Goal: Information Seeking & Learning: Learn about a topic

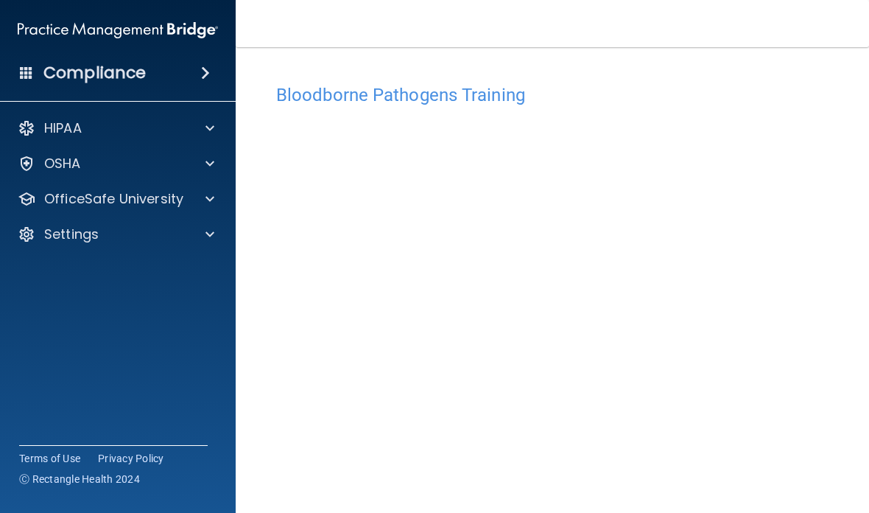
scroll to position [108, 0]
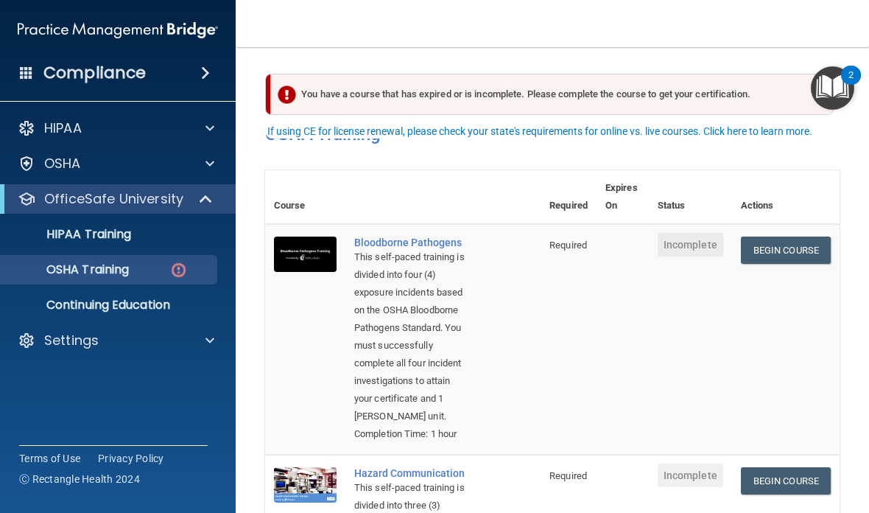
scroll to position [27, 0]
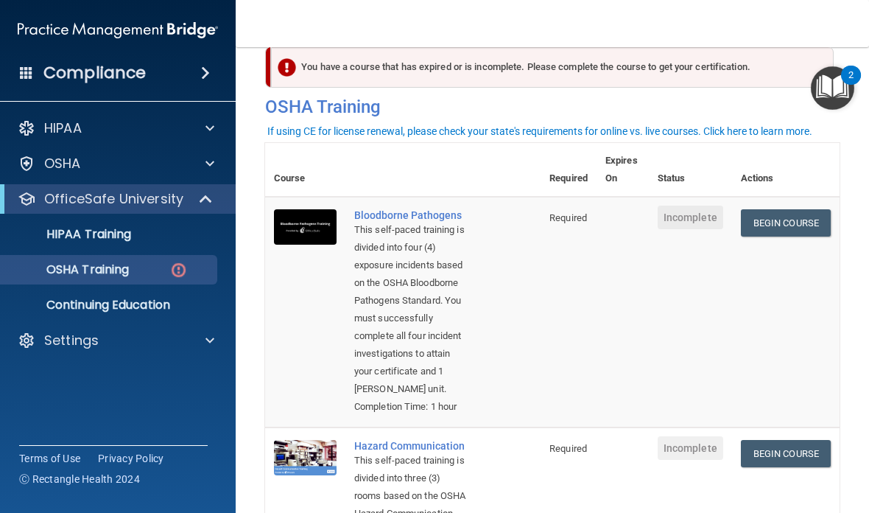
click at [768, 223] on link "Begin Course" at bounding box center [786, 222] width 90 height 27
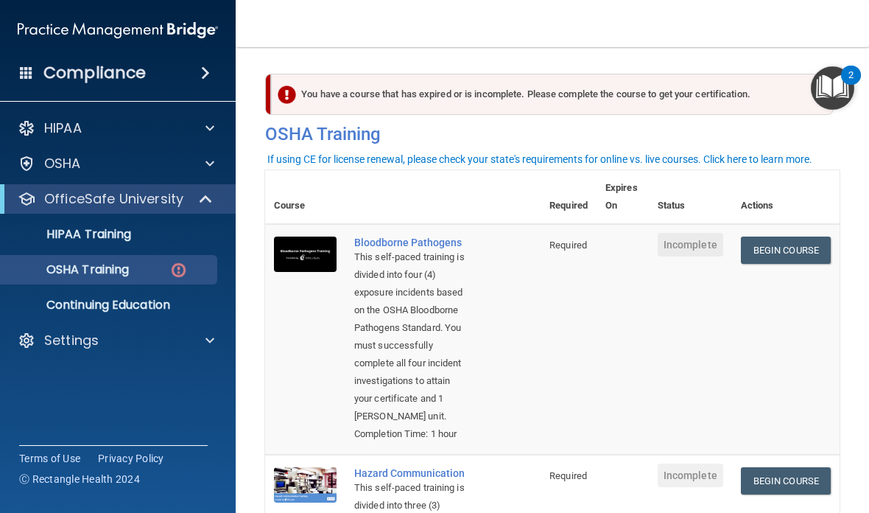
scroll to position [0, 0]
click at [102, 271] on p "OSHA Training" at bounding box center [69, 269] width 119 height 15
click at [105, 265] on p "OSHA Training" at bounding box center [69, 269] width 119 height 15
click at [785, 245] on link "Begin Course" at bounding box center [786, 250] width 90 height 27
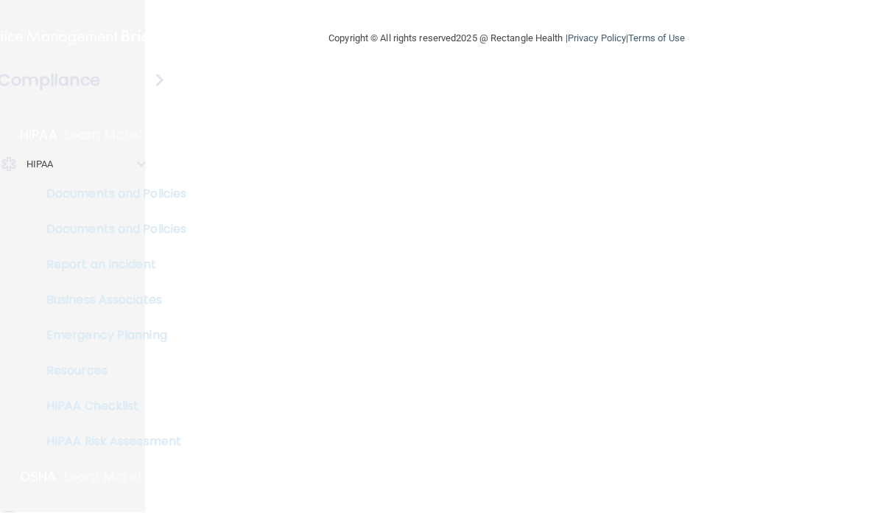
scroll to position [496, 0]
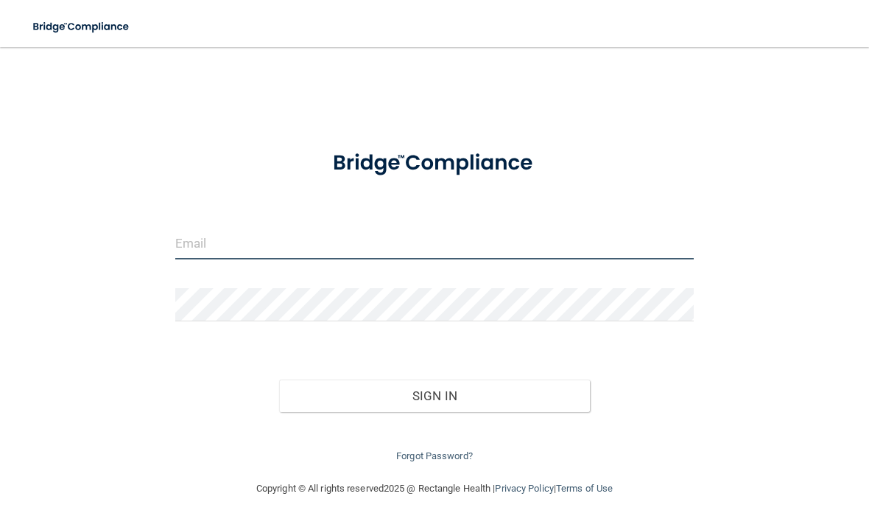
click at [235, 247] on input "email" at bounding box center [434, 242] width 519 height 33
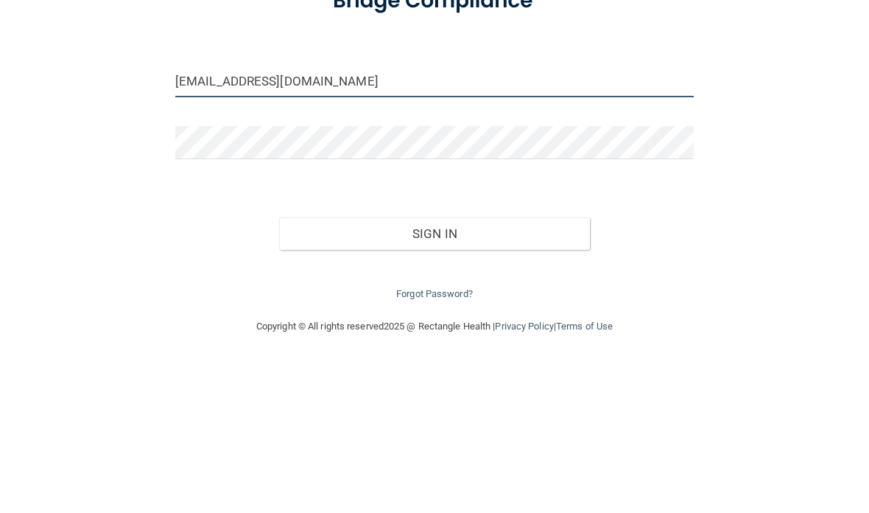
type input "[EMAIL_ADDRESS][DOMAIN_NAME]"
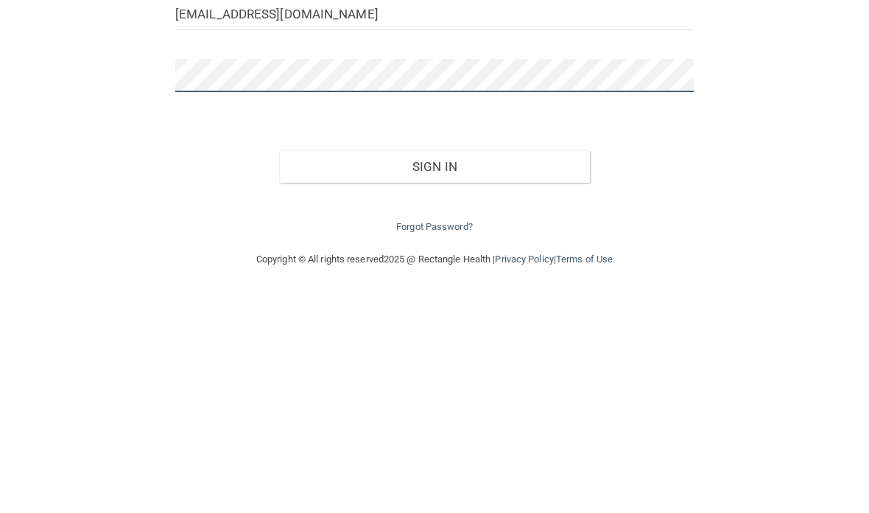
scroll to position [5, 0]
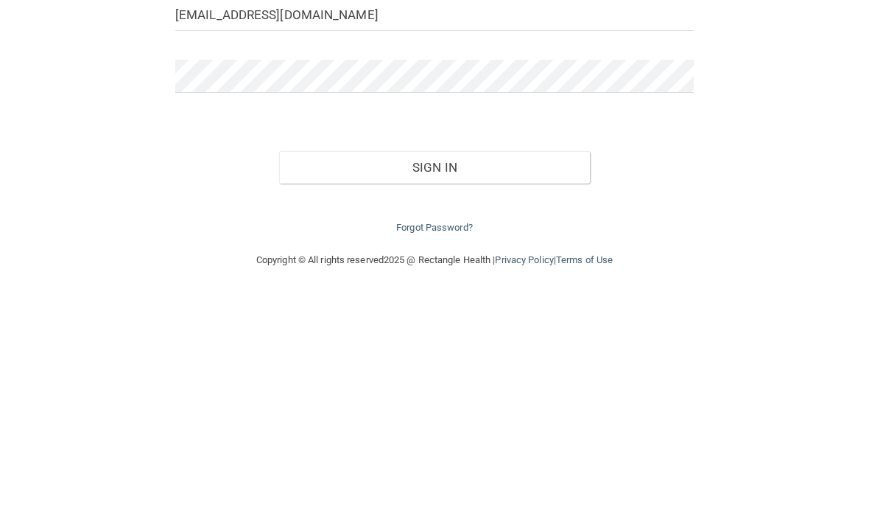
click at [441, 374] on button "Sign In" at bounding box center [434, 390] width 311 height 32
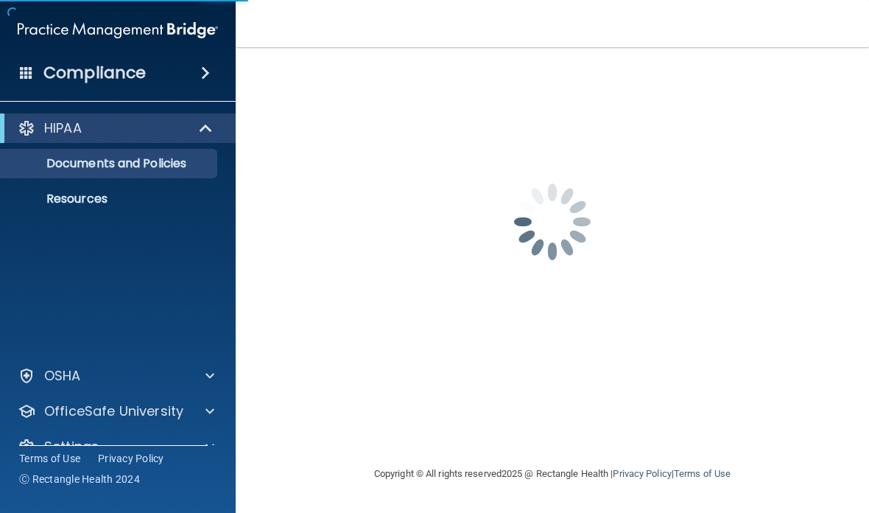
click at [483, 387] on div "ewieser@delvallept.com Password is required Invalid email/password. You don't h…" at bounding box center [552, 256] width 575 height 388
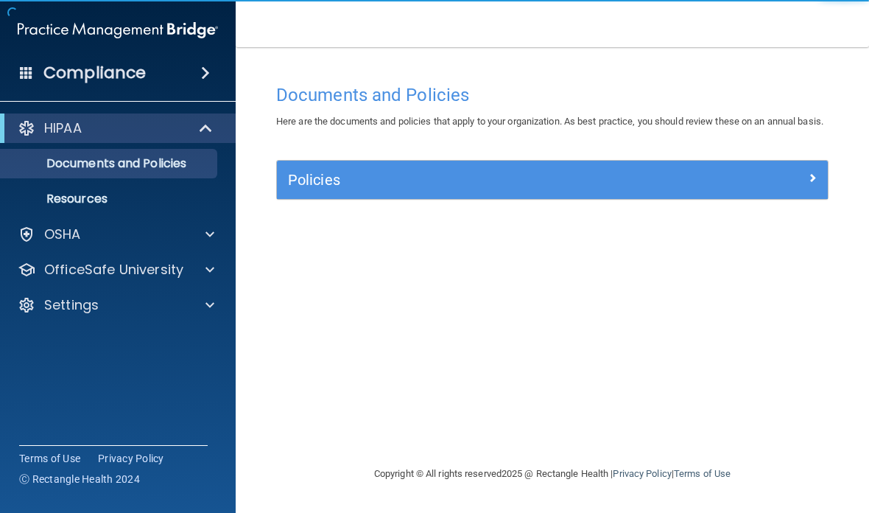
click at [65, 229] on p "OSHA" at bounding box center [62, 234] width 37 height 18
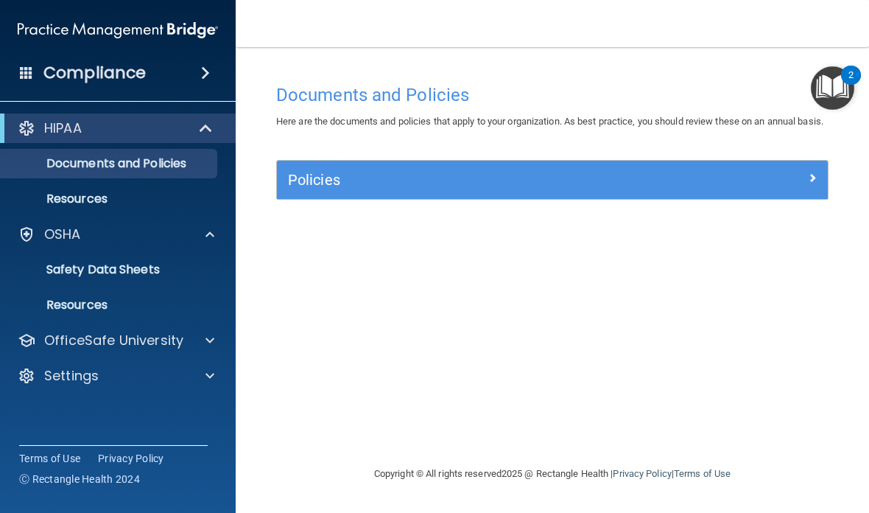
click at [65, 234] on p "OSHA" at bounding box center [62, 234] width 37 height 18
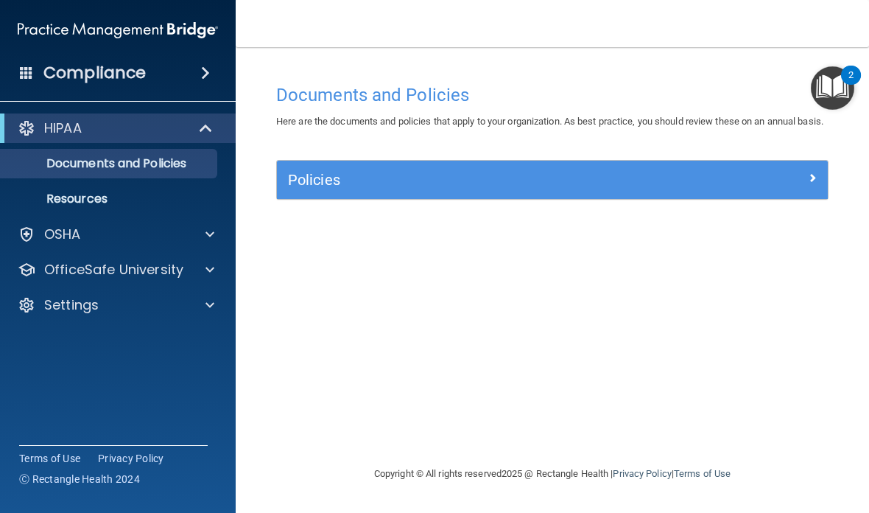
click at [53, 226] on p "OSHA" at bounding box center [62, 234] width 37 height 18
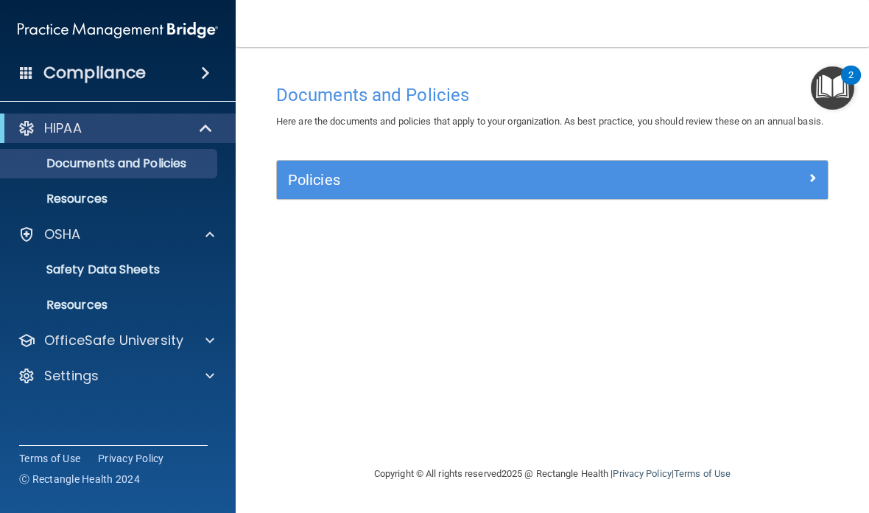
click at [153, 338] on p "OfficeSafe University" at bounding box center [113, 341] width 139 height 18
click at [128, 407] on p "OSHA Training" at bounding box center [69, 411] width 119 height 15
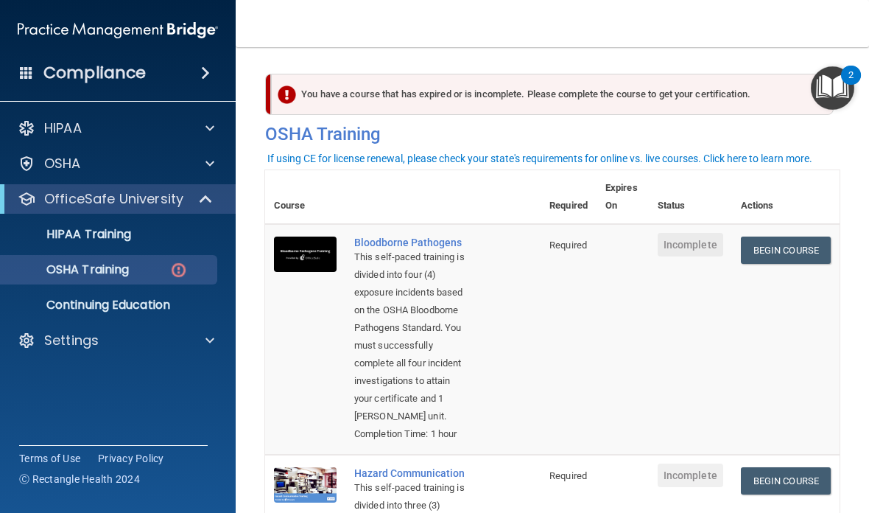
click at [794, 253] on link "Begin Course" at bounding box center [786, 250] width 90 height 27
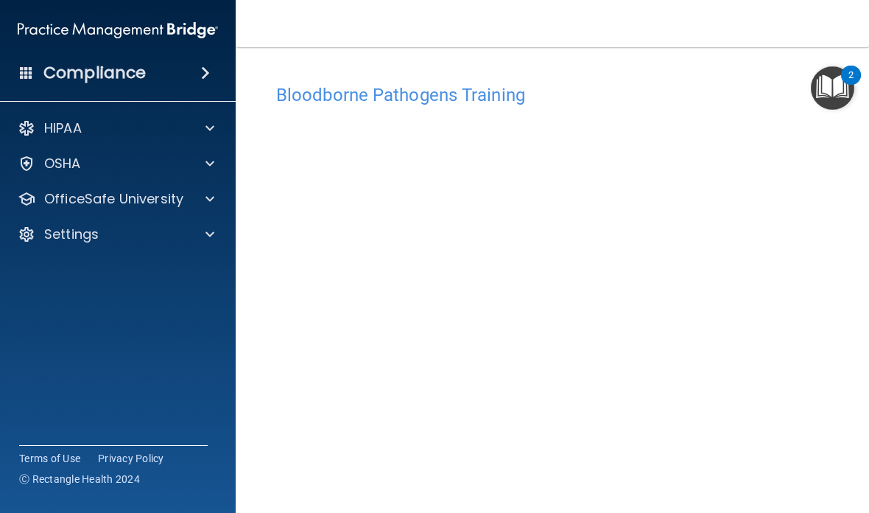
scroll to position [25, 0]
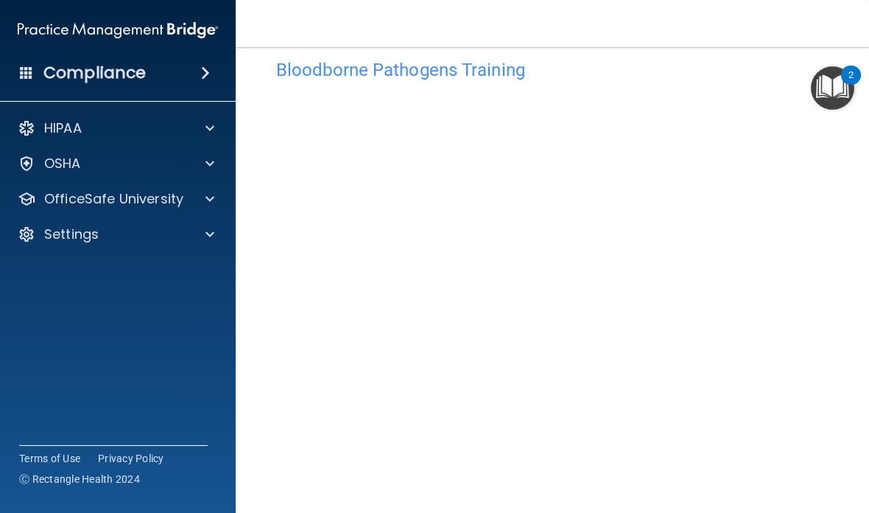
click at [5, 87] on div "Compliance" at bounding box center [118, 73] width 236 height 32
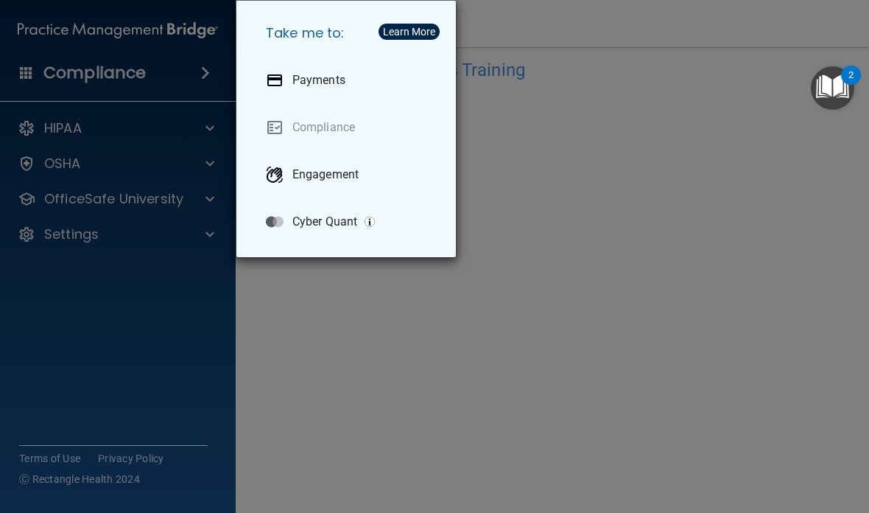
click at [709, 347] on div "Take me to: Payments Compliance Engagement Cyber Quant" at bounding box center [434, 256] width 869 height 513
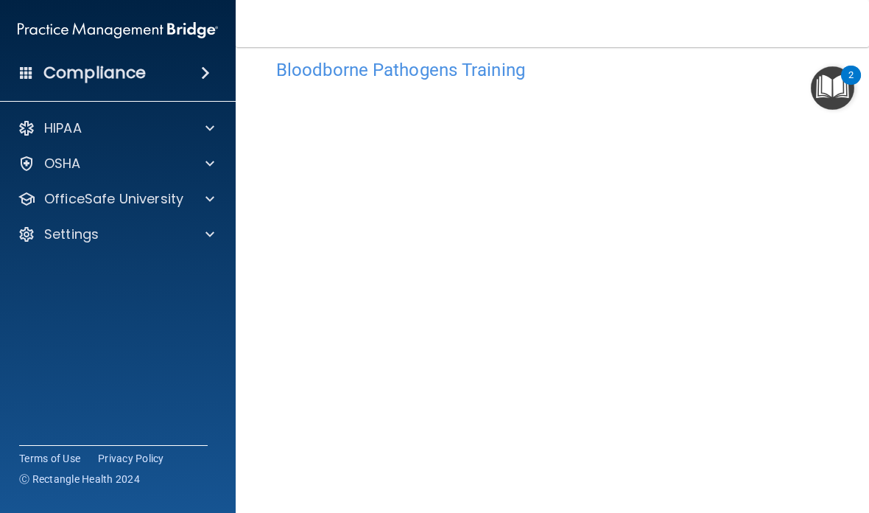
click at [28, 76] on span at bounding box center [26, 72] width 13 height 13
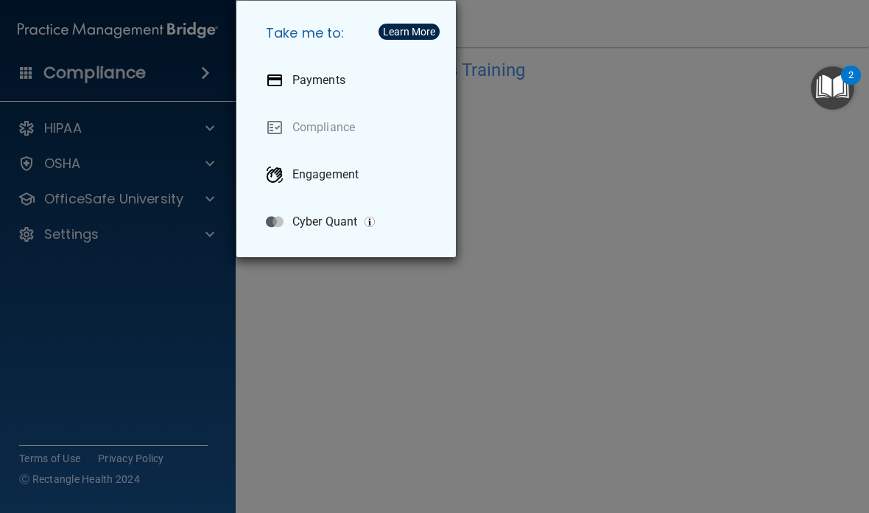
click at [698, 315] on div "Take me to: Payments Compliance Engagement Cyber Quant" at bounding box center [434, 256] width 869 height 513
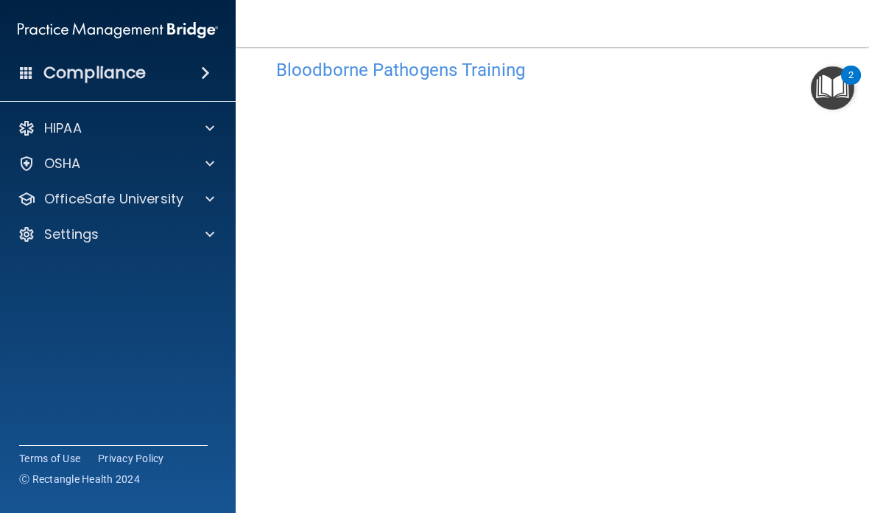
click at [5, 85] on div "Compliance" at bounding box center [118, 73] width 236 height 32
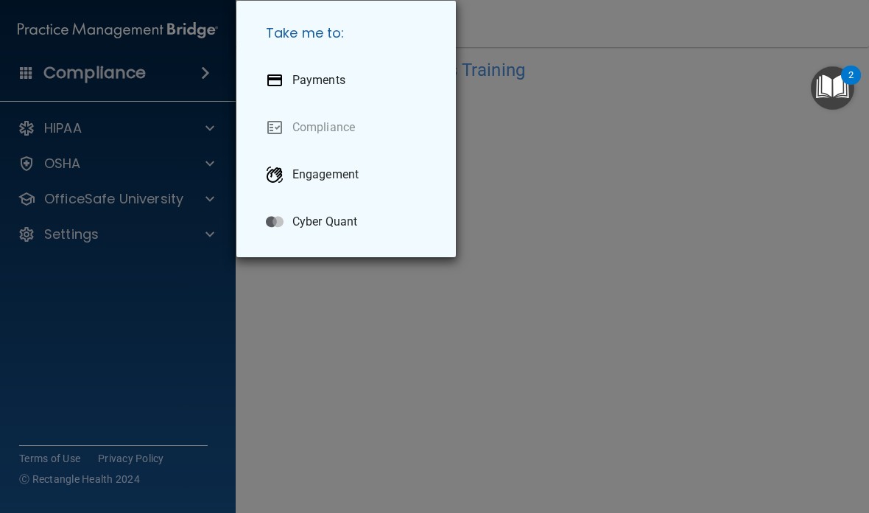
click at [340, 396] on div "Take me to: Payments Compliance Engagement Cyber Quant" at bounding box center [434, 256] width 869 height 513
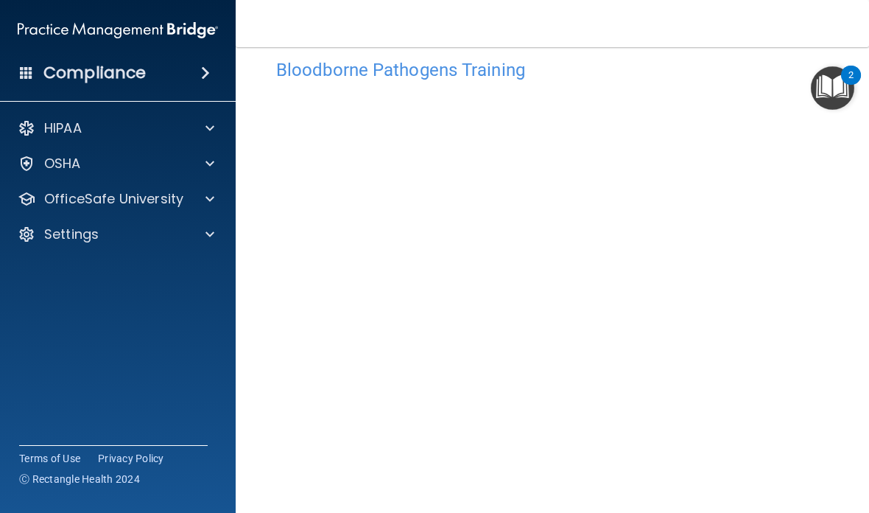
click at [78, 164] on p "OSHA" at bounding box center [62, 164] width 37 height 18
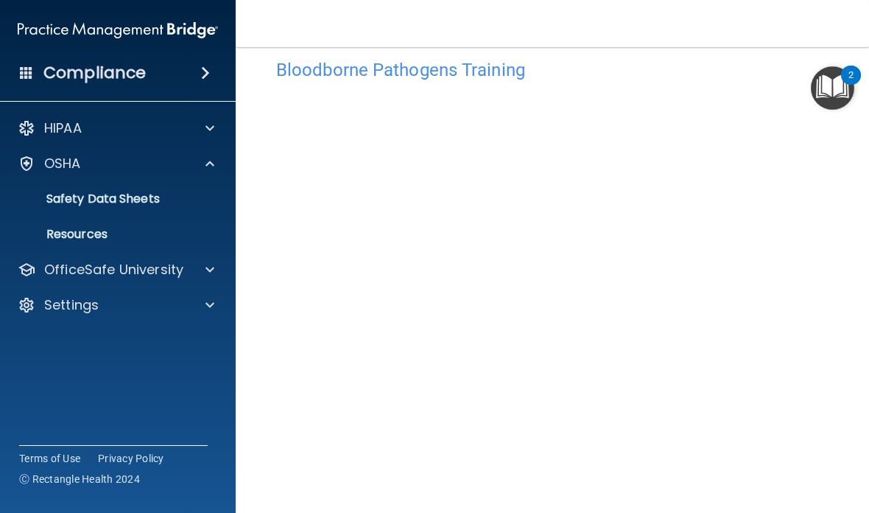
click at [71, 270] on p "OfficeSafe University" at bounding box center [113, 270] width 139 height 18
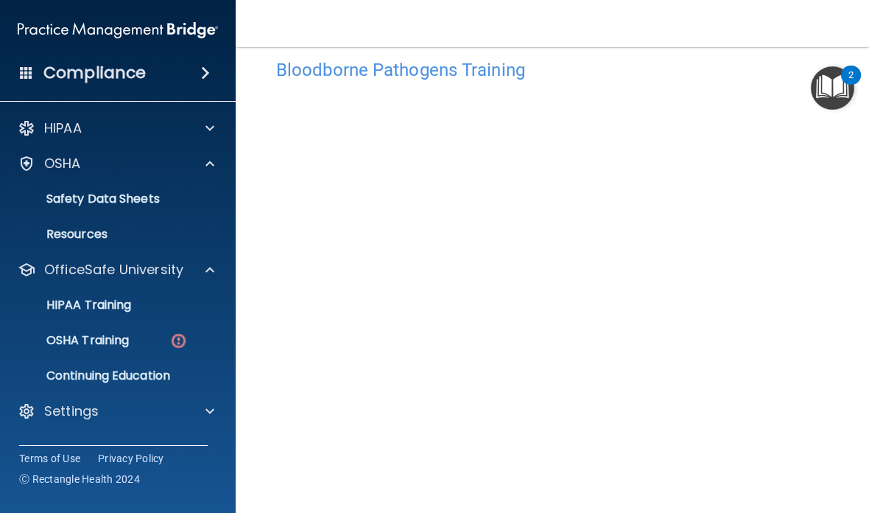
click at [82, 335] on p "OSHA Training" at bounding box center [69, 340] width 119 height 15
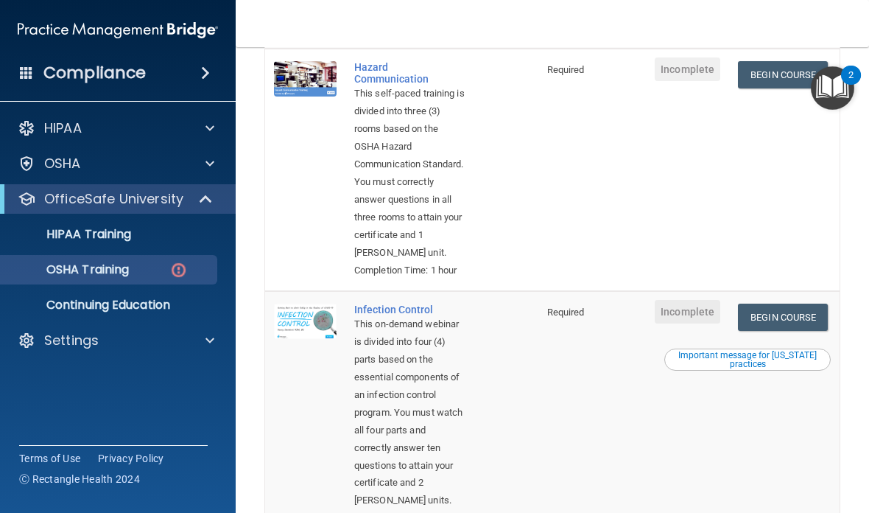
scroll to position [407, 0]
click at [799, 88] on link "Begin Course" at bounding box center [783, 73] width 90 height 27
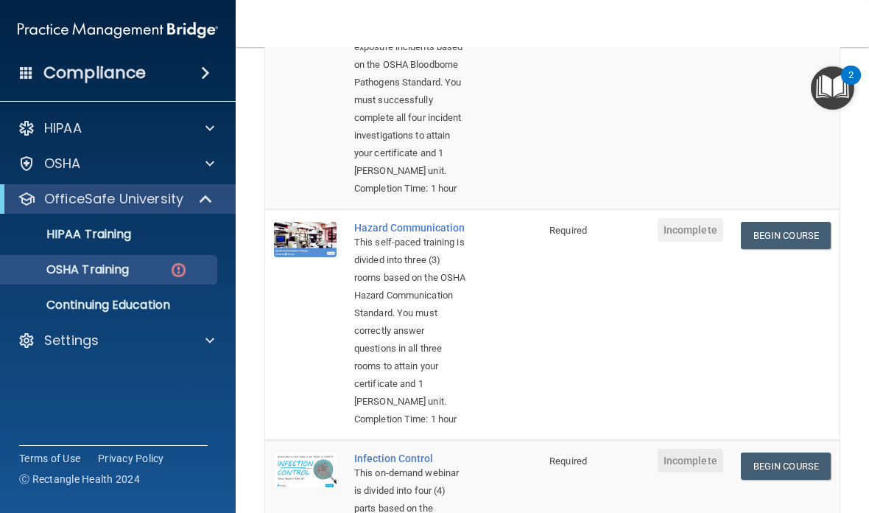
scroll to position [222, 0]
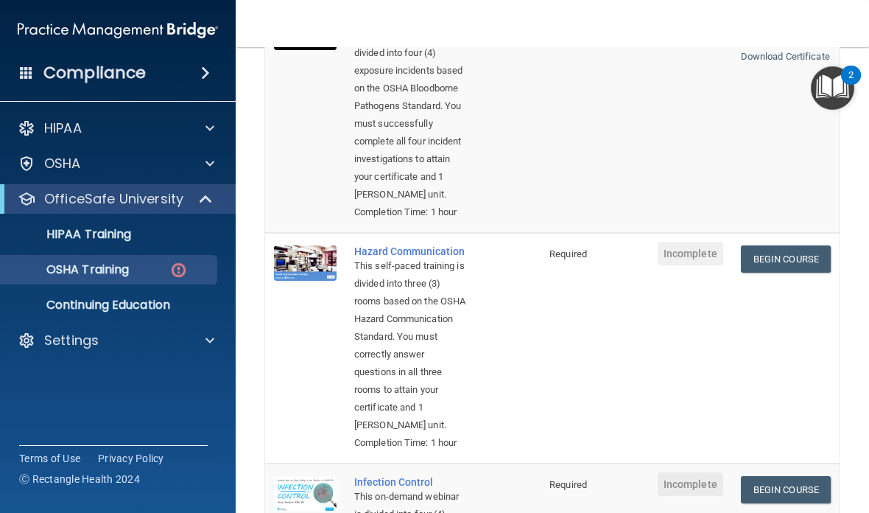
click at [794, 273] on link "Begin Course" at bounding box center [786, 258] width 90 height 27
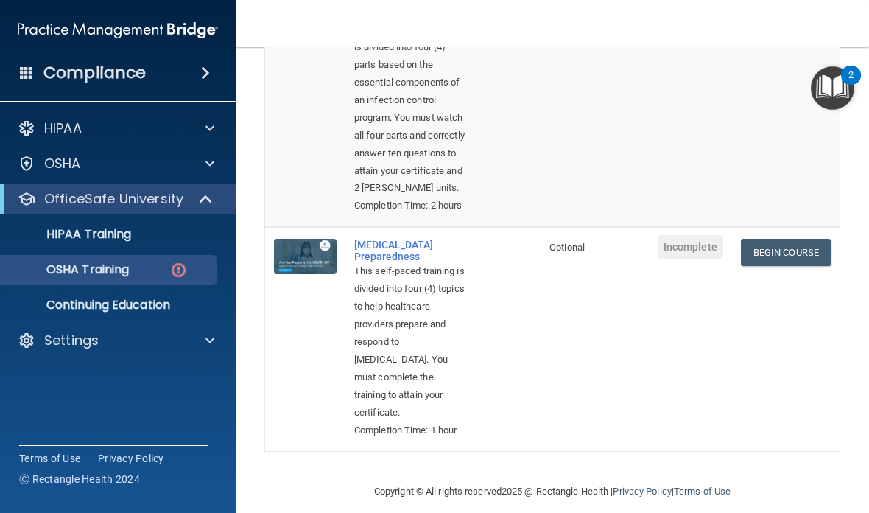
scroll to position [648, 0]
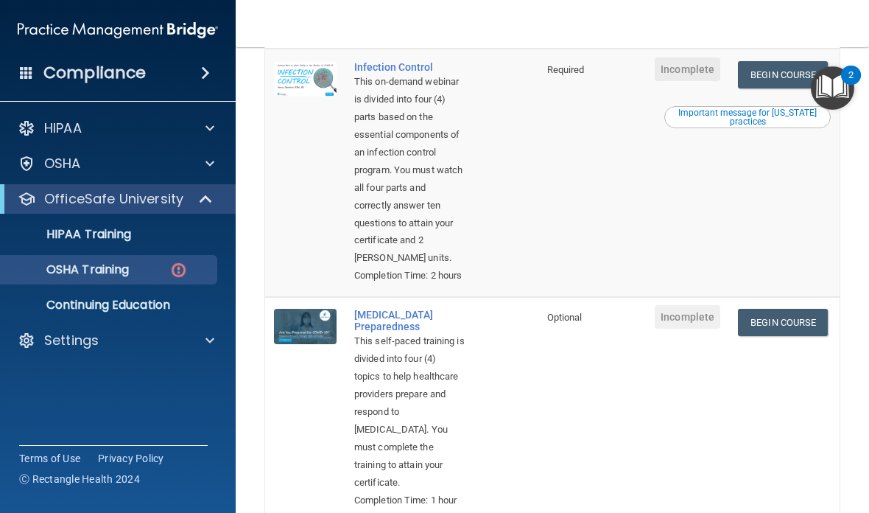
click at [813, 88] on link "Begin Course" at bounding box center [783, 74] width 90 height 27
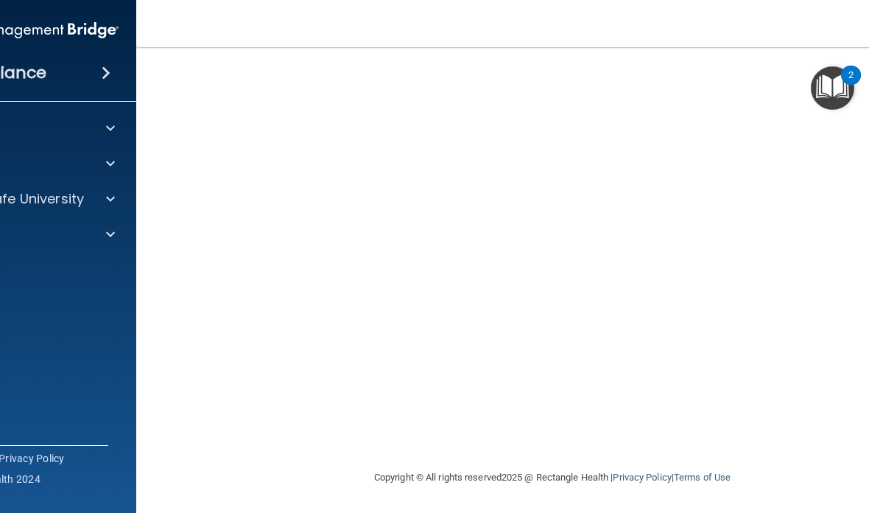
scroll to position [150, 0]
click at [844, 94] on img "Open Resource Center, 2 new notifications" at bounding box center [832, 87] width 43 height 43
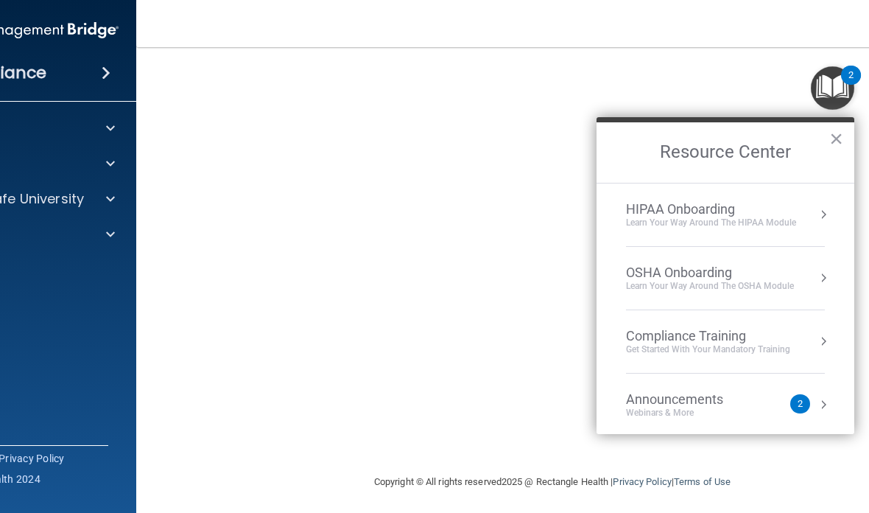
click at [830, 138] on button "×" at bounding box center [837, 139] width 14 height 24
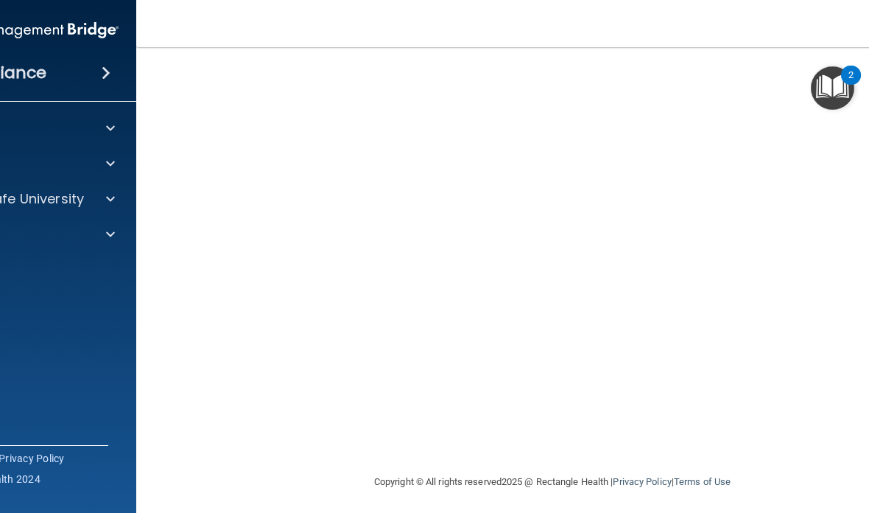
click at [838, 84] on img "Open Resource Center, 2 new notifications" at bounding box center [832, 87] width 43 height 43
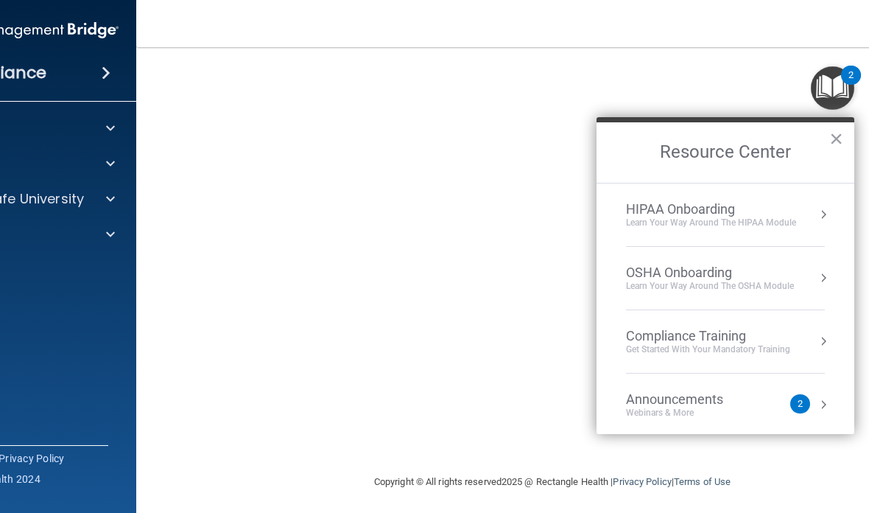
click at [770, 391] on div "Announcements Webinars & More" at bounding box center [704, 405] width 156 height 28
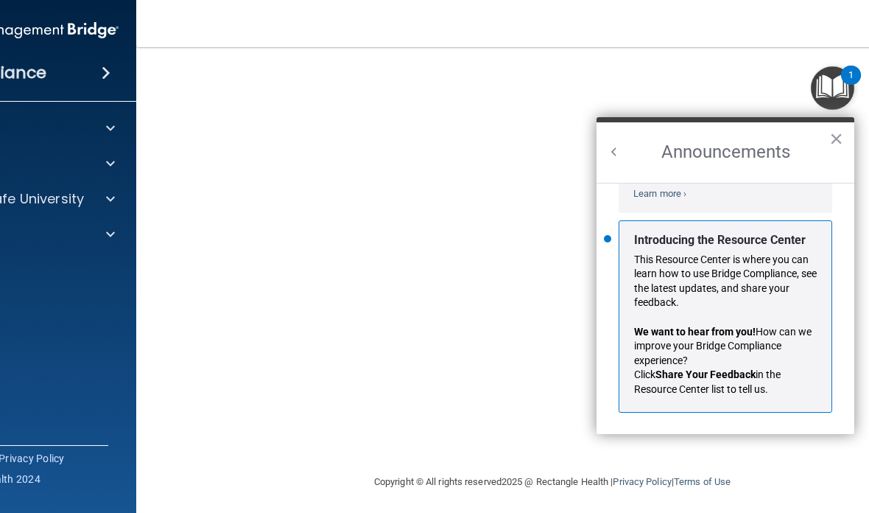
scroll to position [228, 0]
click at [833, 143] on button "×" at bounding box center [837, 139] width 14 height 24
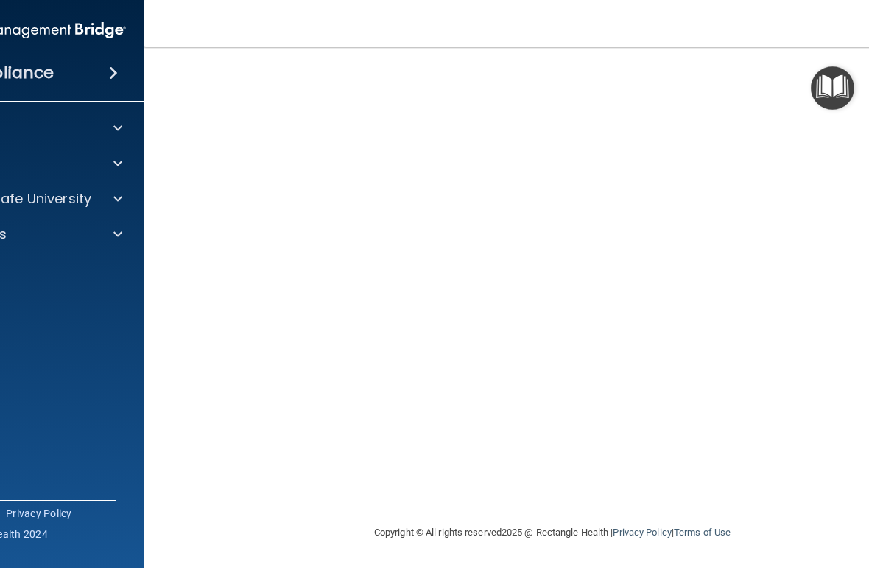
scroll to position [62, 0]
click at [91, 58] on div "Compliance" at bounding box center [26, 73] width 236 height 32
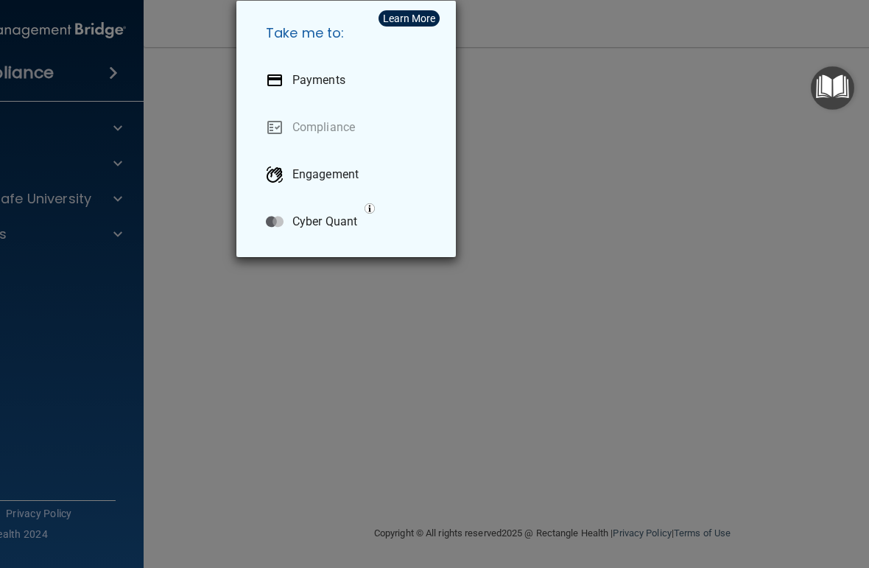
click at [120, 74] on div "Take me to: Payments Compliance Engagement Cyber Quant" at bounding box center [434, 284] width 869 height 568
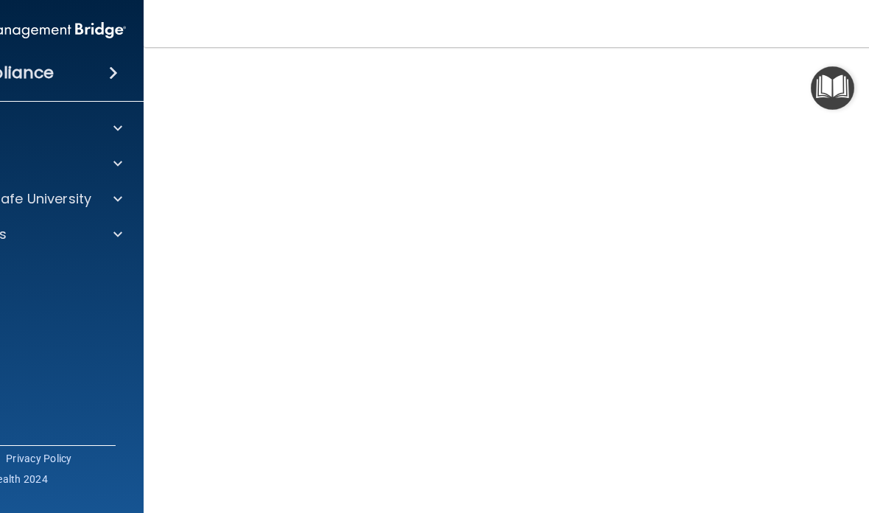
click at [107, 231] on div at bounding box center [115, 234] width 37 height 18
click at [93, 205] on div "OfficeSafe University" at bounding box center [6, 199] width 183 height 18
click at [78, 278] on img at bounding box center [86, 270] width 18 height 18
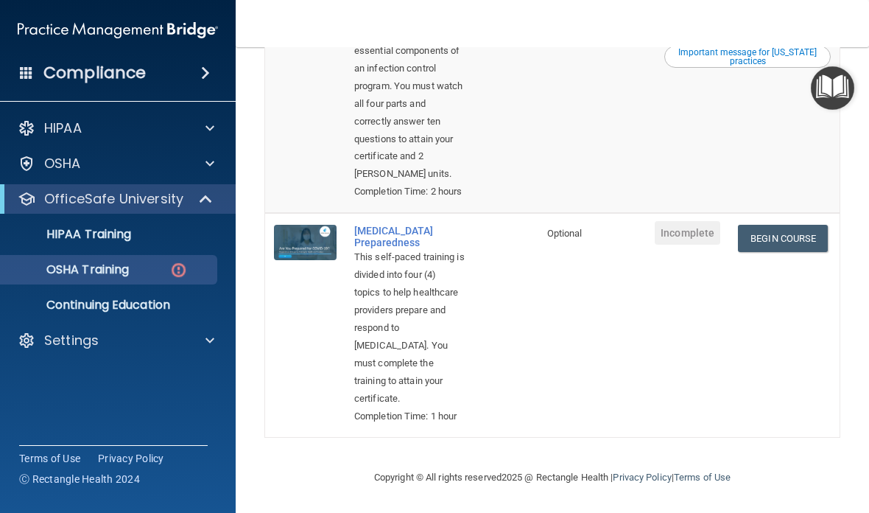
scroll to position [886, 0]
click at [811, 231] on link "Begin Course" at bounding box center [783, 238] width 90 height 27
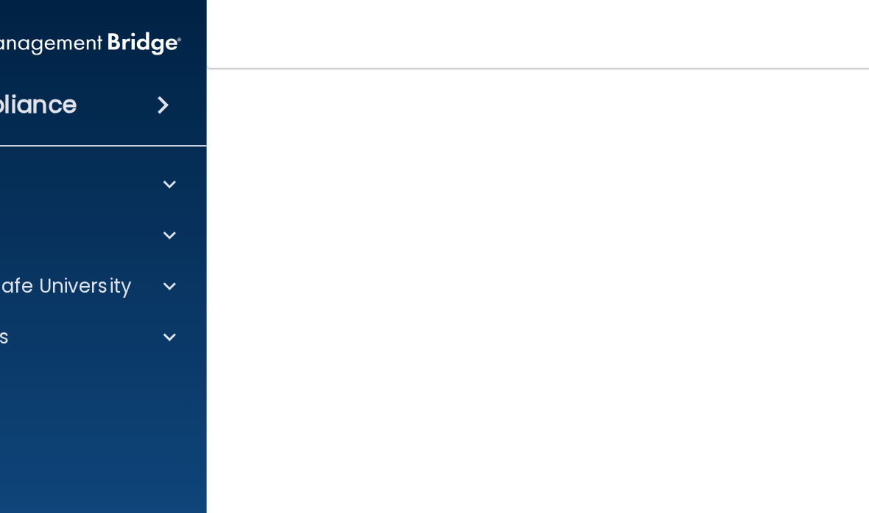
scroll to position [115, 0]
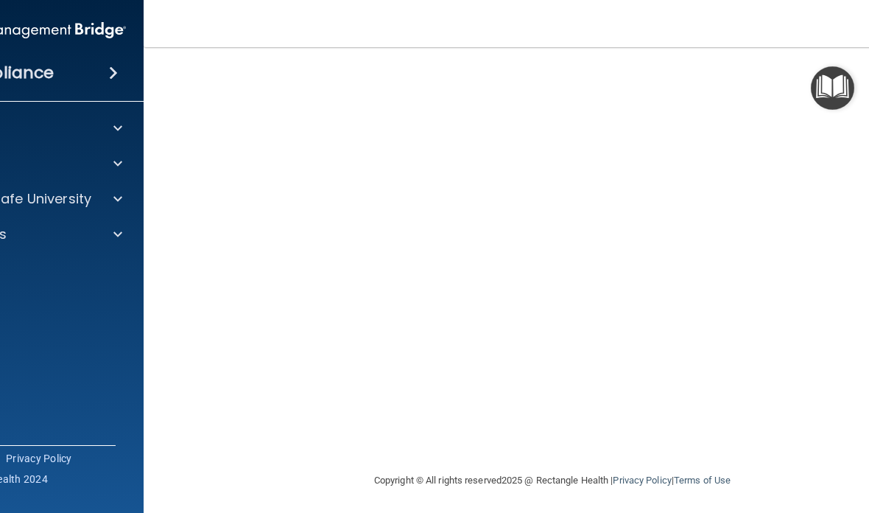
click at [46, 200] on p "OfficeSafe University" at bounding box center [21, 199] width 139 height 18
click at [84, 263] on img at bounding box center [86, 270] width 18 height 18
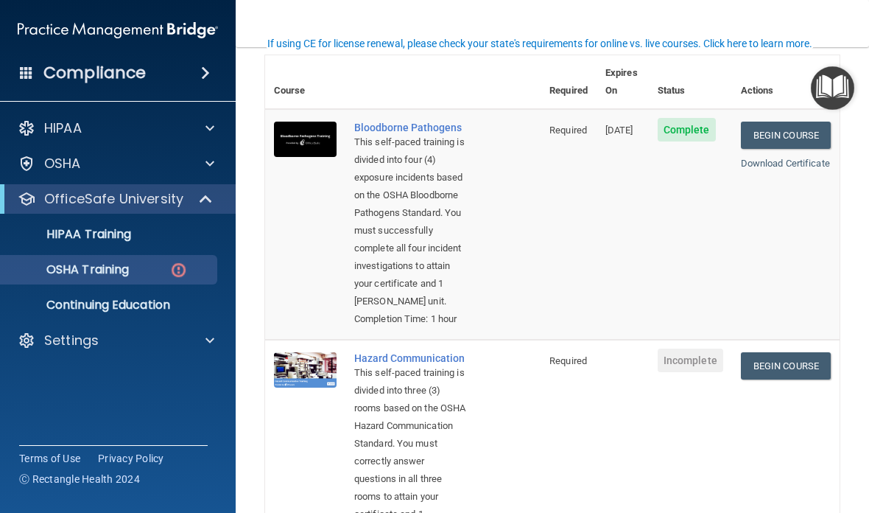
click at [799, 379] on link "Begin Course" at bounding box center [786, 365] width 90 height 27
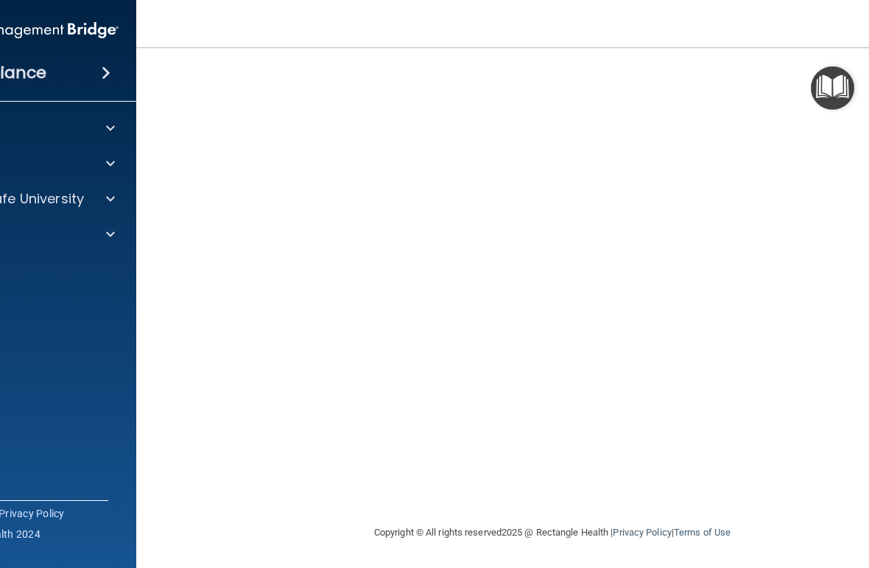
scroll to position [95, 0]
